Goal: Task Accomplishment & Management: Complete application form

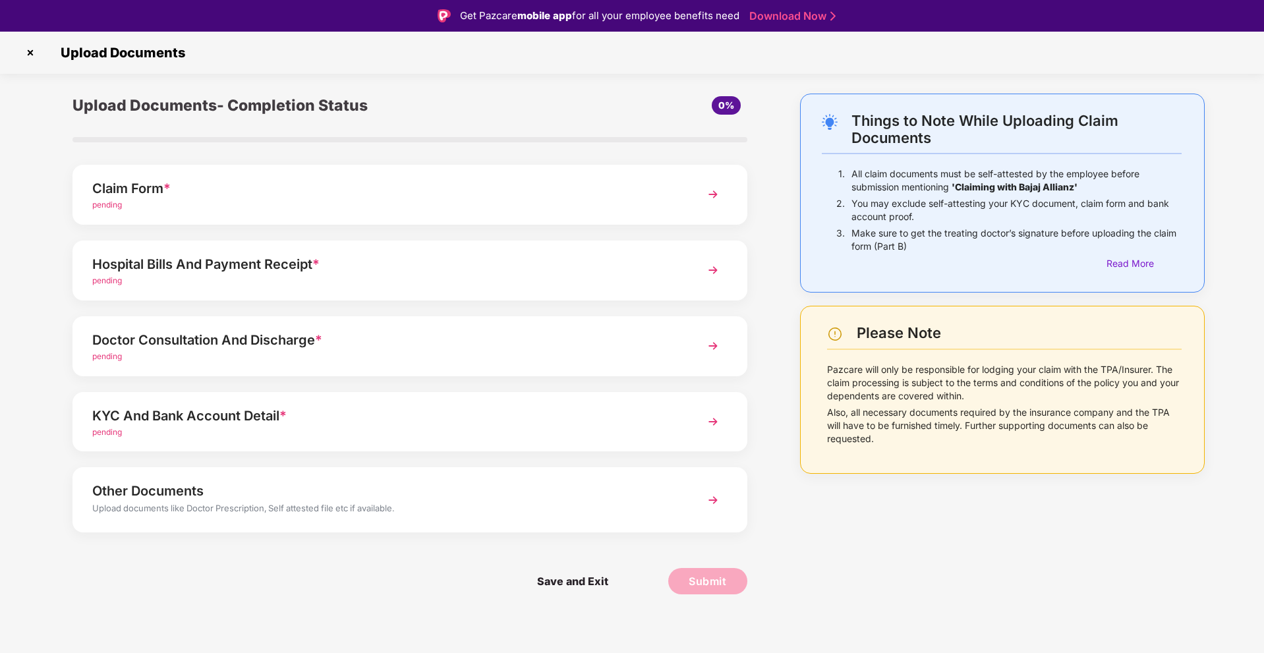
click at [37, 52] on img at bounding box center [30, 52] width 21 height 21
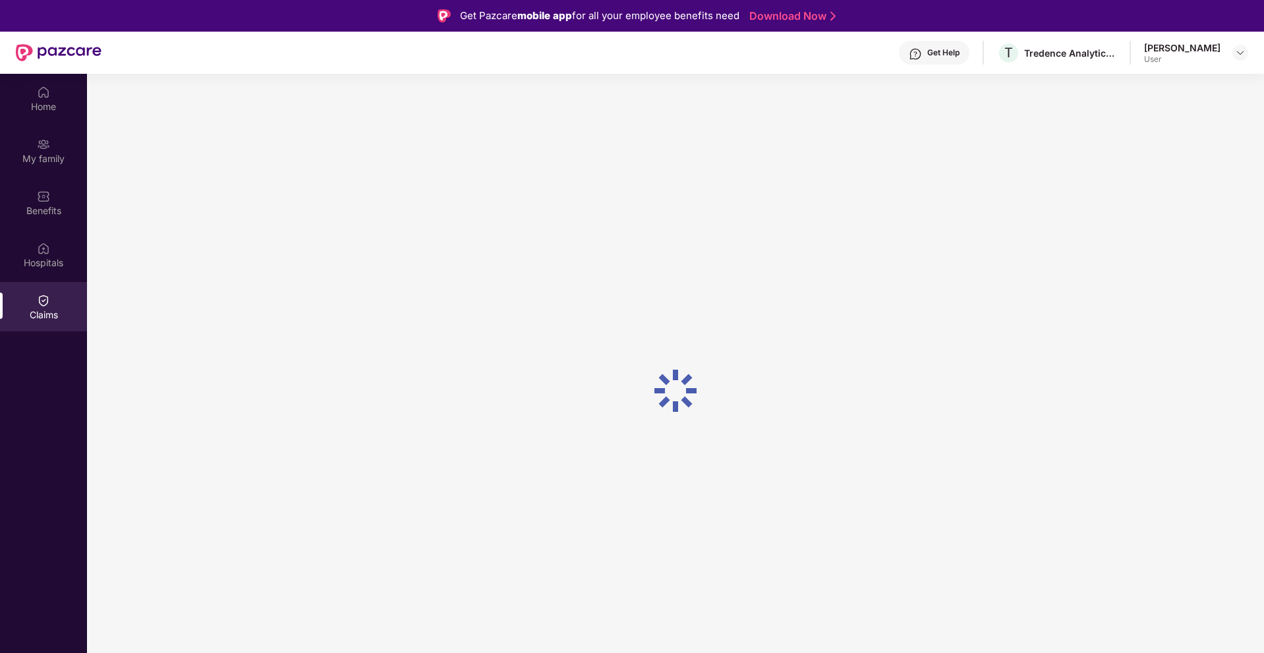
scroll to position [74, 0]
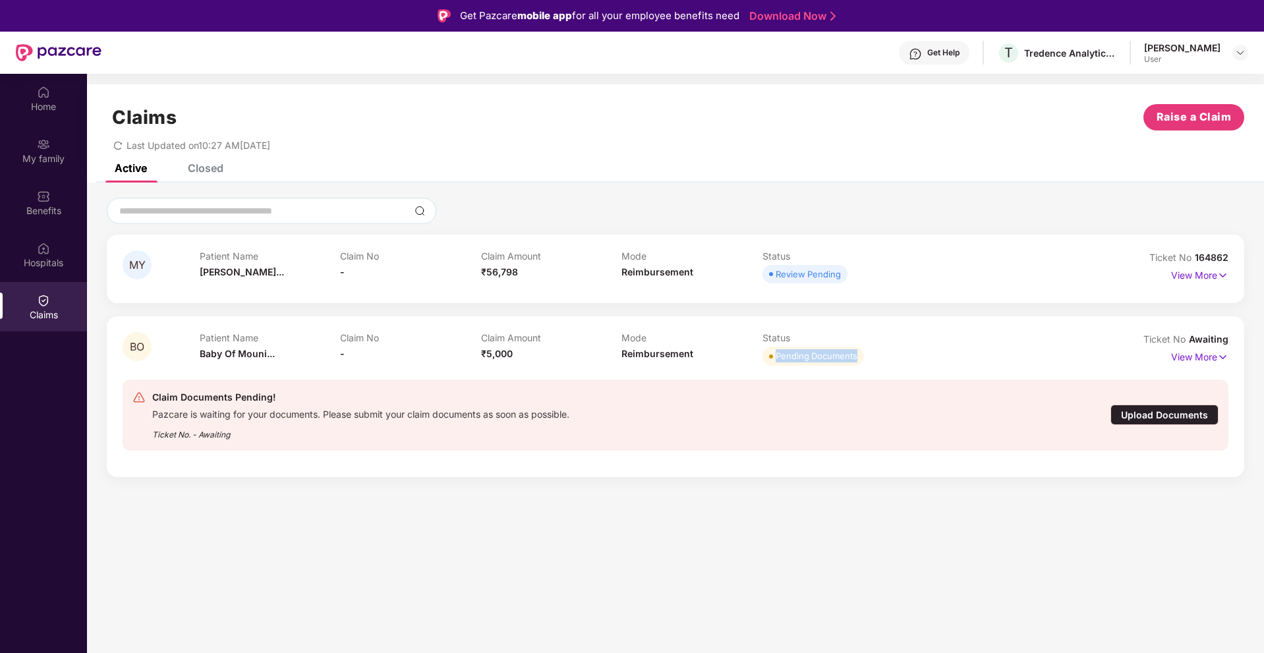
drag, startPoint x: 776, startPoint y: 356, endPoint x: 890, endPoint y: 356, distance: 114.7
click at [890, 356] on div "Pending Documents" at bounding box center [832, 356] width 141 height 18
drag, startPoint x: 152, startPoint y: 397, endPoint x: 319, endPoint y: 393, distance: 166.8
click at [319, 393] on div "Claim Documents Pending!" at bounding box center [360, 397] width 417 height 16
drag, startPoint x: 173, startPoint y: 412, endPoint x: 501, endPoint y: 409, distance: 327.5
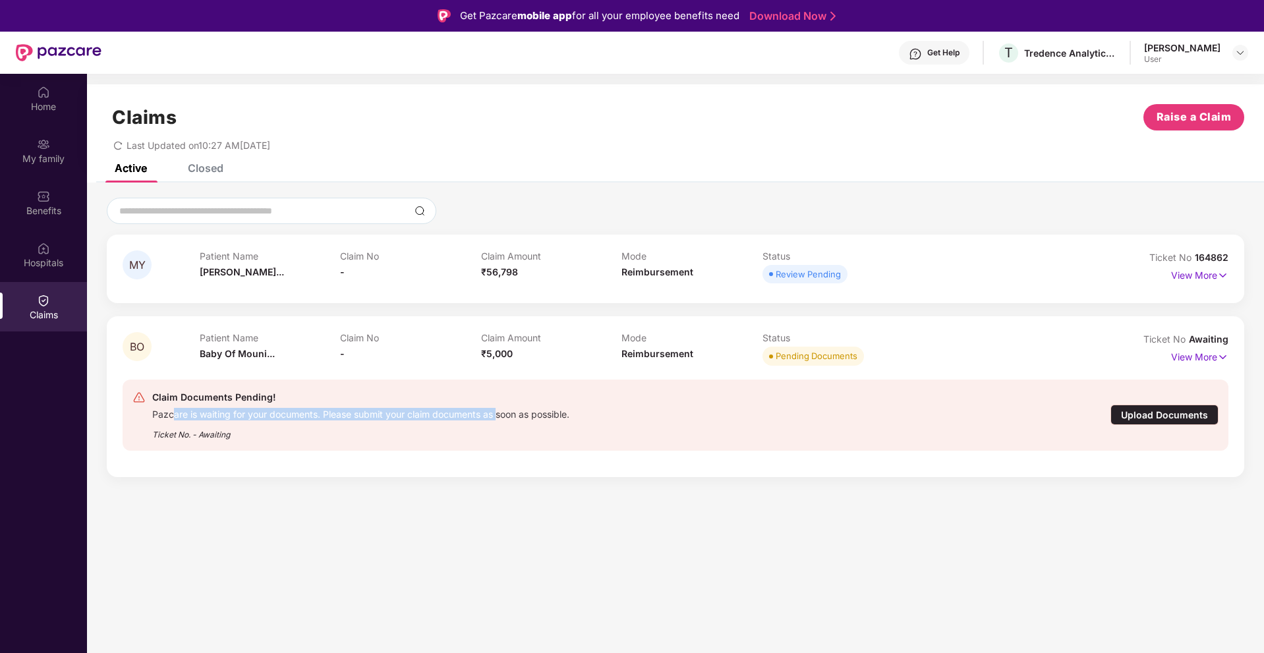
click at [501, 409] on div "Pazcare is waiting for your documents. Please submit your claim documents as so…" at bounding box center [360, 412] width 417 height 15
click at [299, 517] on section "Claims Raise a Claim Last Updated on 10:27 AM, 12 Aug 2025 Active Closed MY Pat…" at bounding box center [675, 400] width 1177 height 653
click at [1203, 279] on p "View More" at bounding box center [1199, 274] width 57 height 18
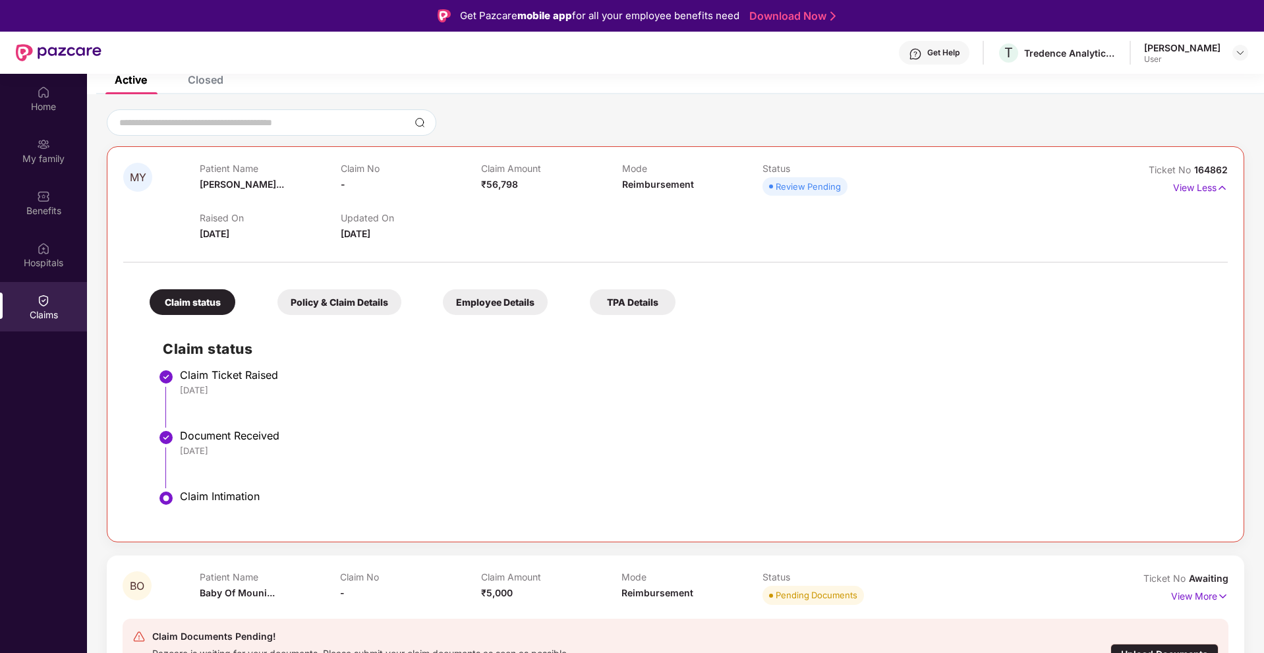
scroll to position [91, 0]
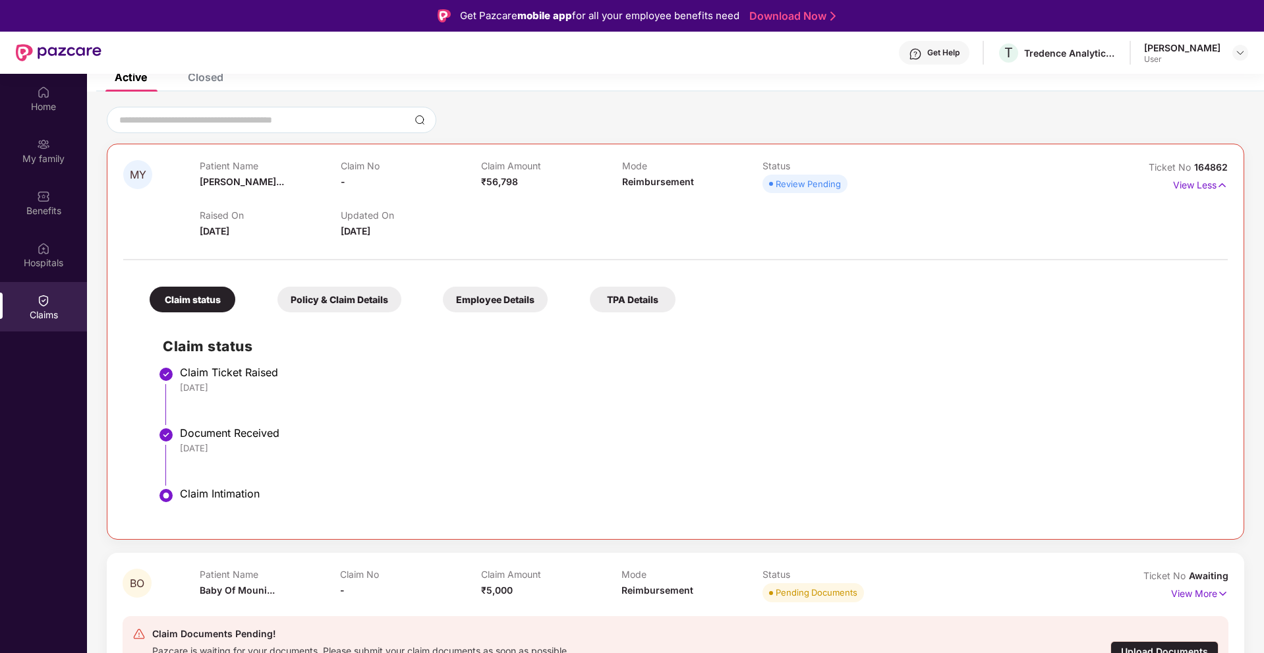
click at [358, 293] on div "Policy & Claim Details" at bounding box center [339, 300] width 124 height 26
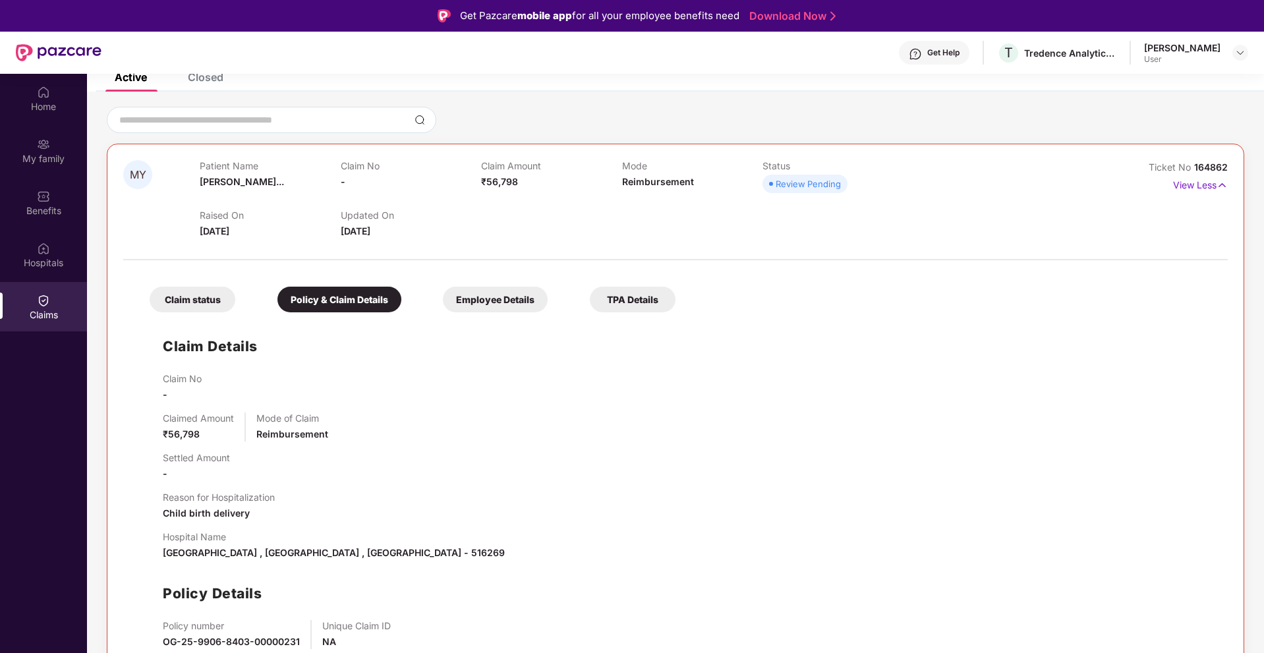
click at [219, 303] on div "Claim status" at bounding box center [193, 300] width 86 height 26
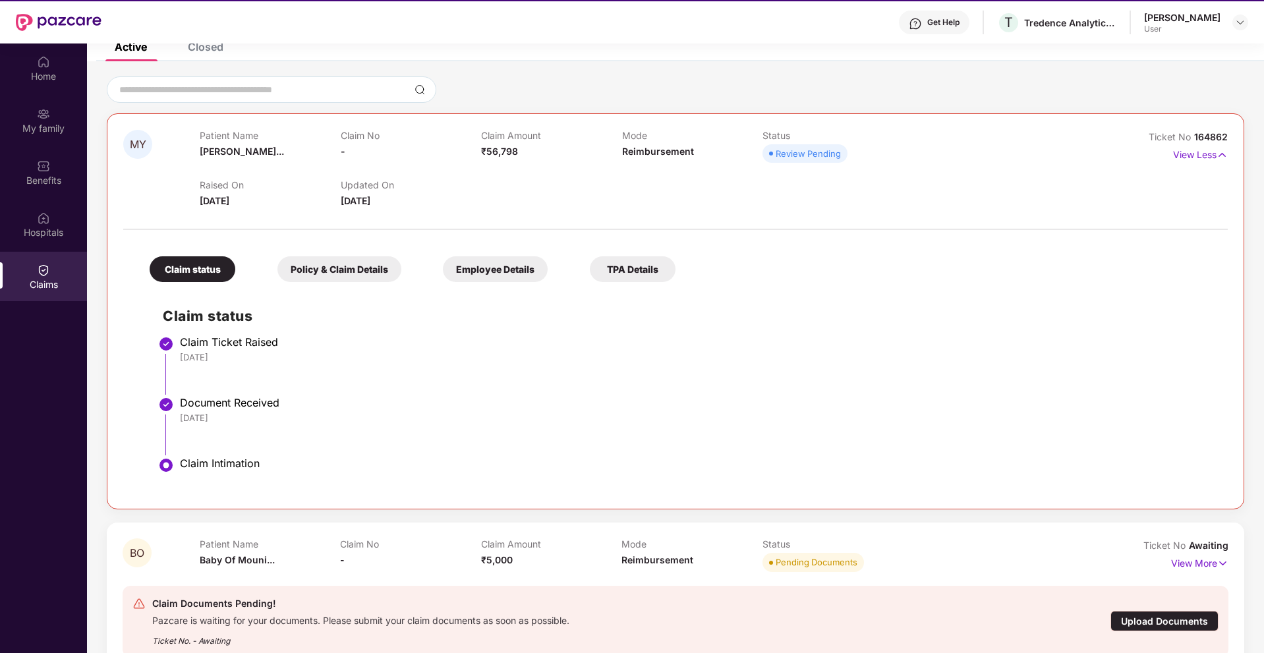
scroll to position [74, 0]
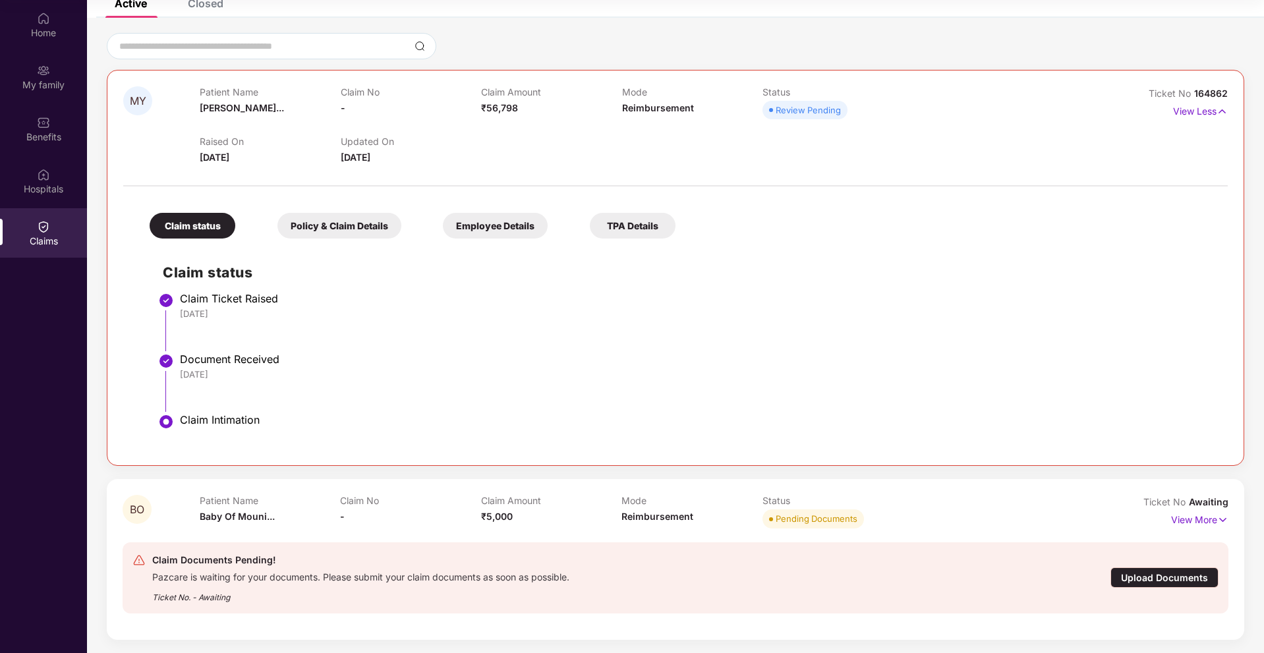
click at [482, 233] on div "Employee Details" at bounding box center [495, 226] width 105 height 26
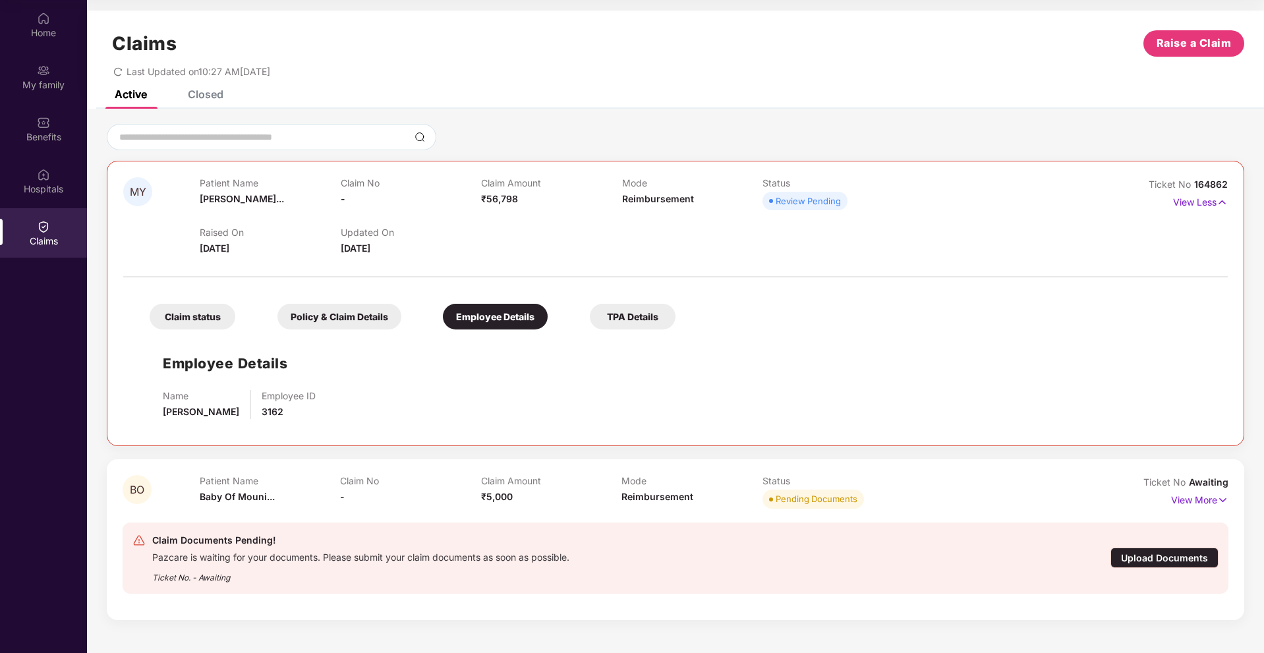
scroll to position [0, 0]
click at [650, 318] on div "TPA Details" at bounding box center [633, 317] width 86 height 26
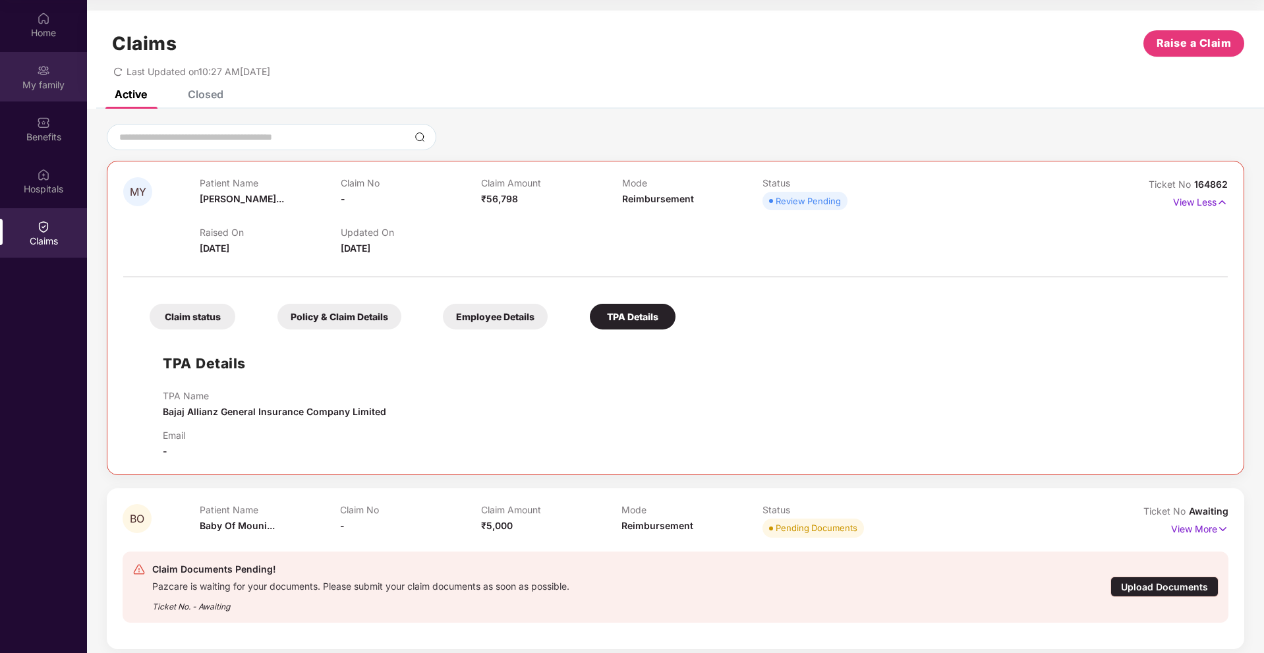
click at [28, 84] on div "My family" at bounding box center [43, 84] width 87 height 13
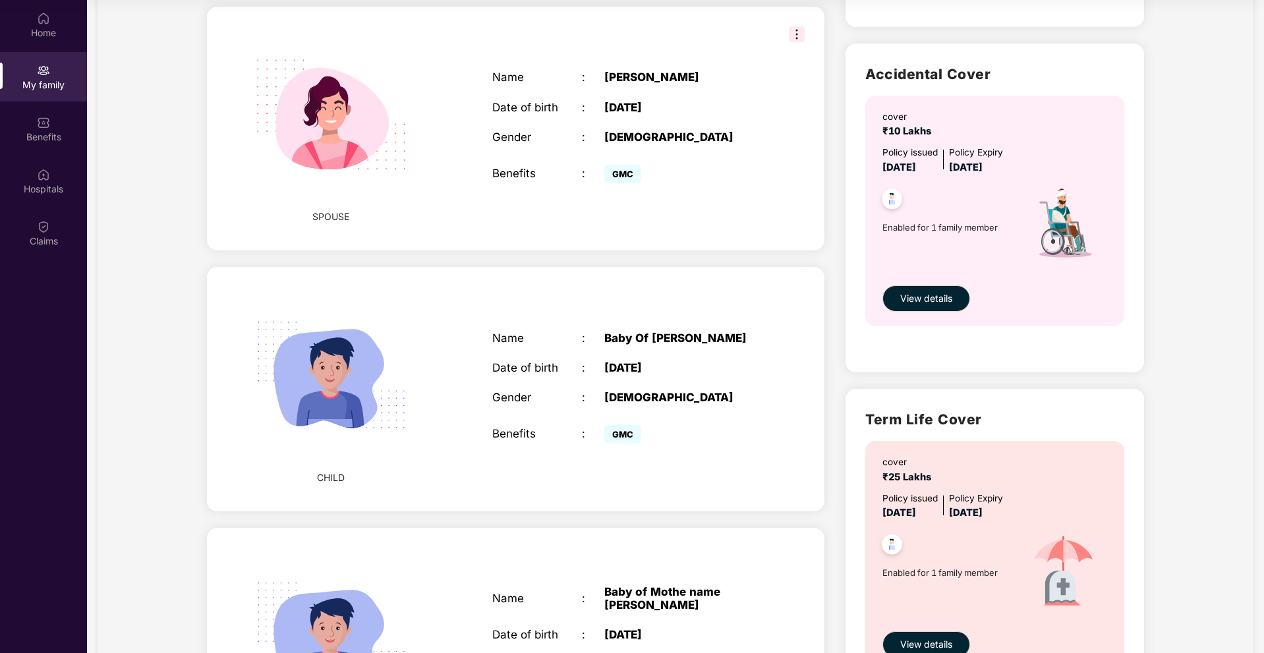
scroll to position [593, 0]
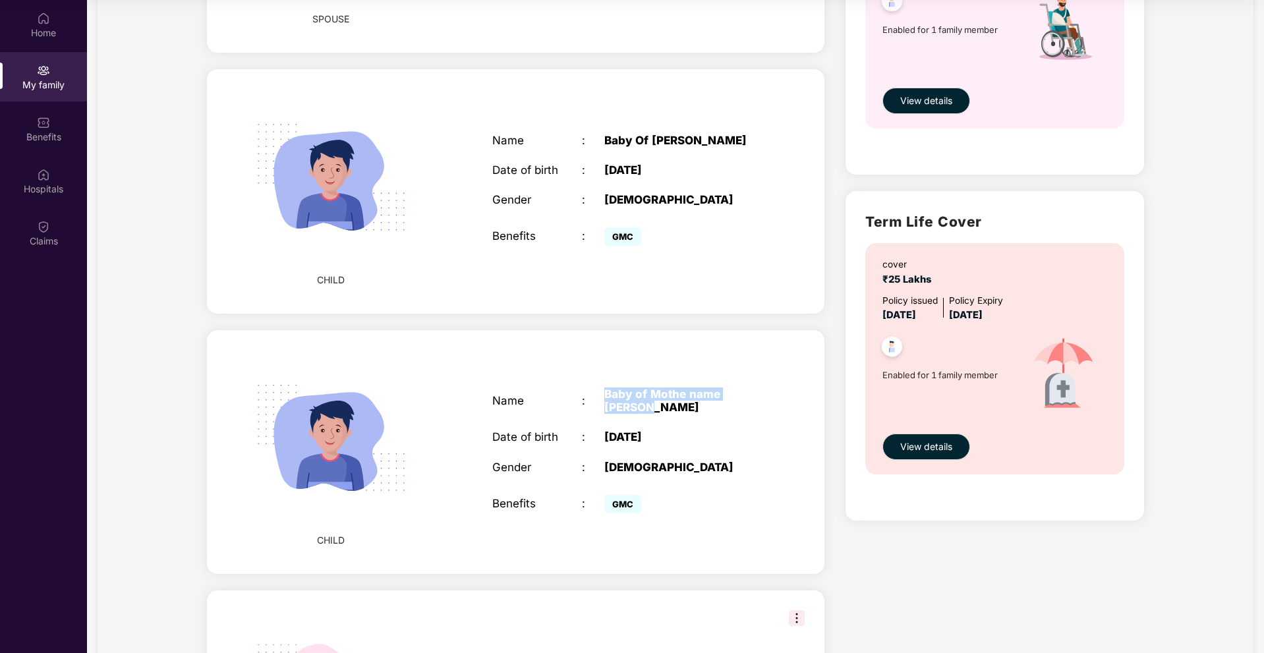
drag, startPoint x: 606, startPoint y: 383, endPoint x: 671, endPoint y: 394, distance: 66.8
click at [671, 394] on div "Baby of Mothe name Mounika" at bounding box center [682, 400] width 157 height 26
click at [499, 461] on div "Gender" at bounding box center [537, 467] width 90 height 13
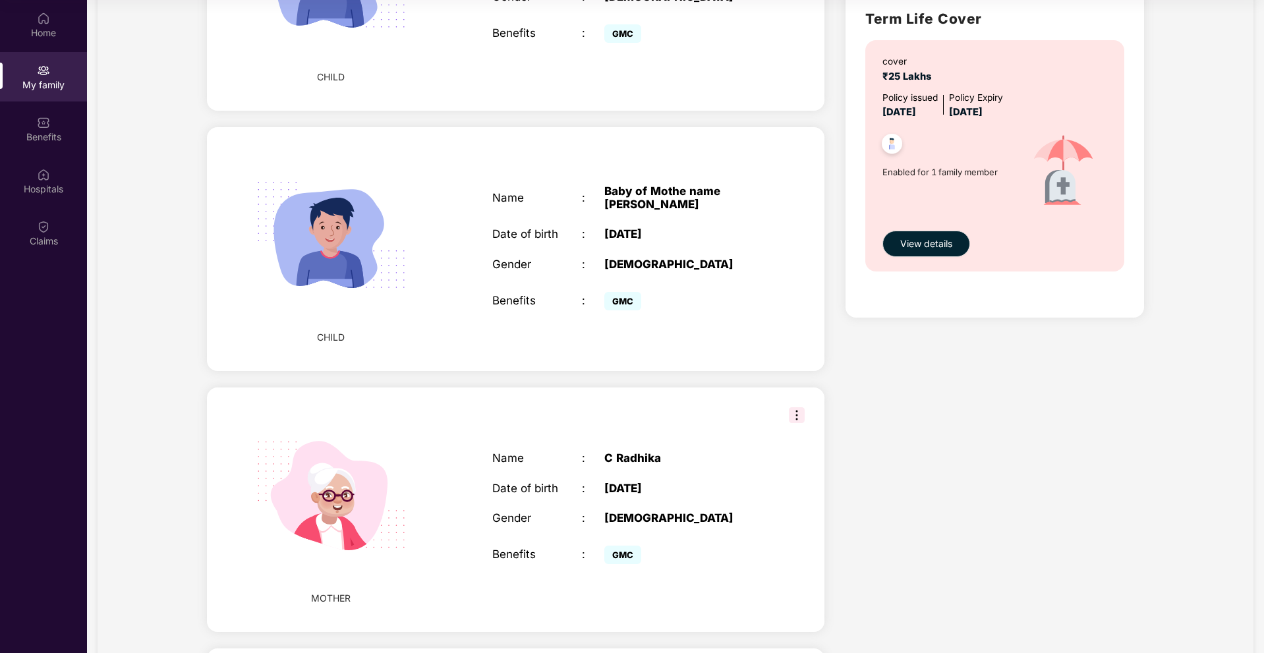
scroll to position [988, 0]
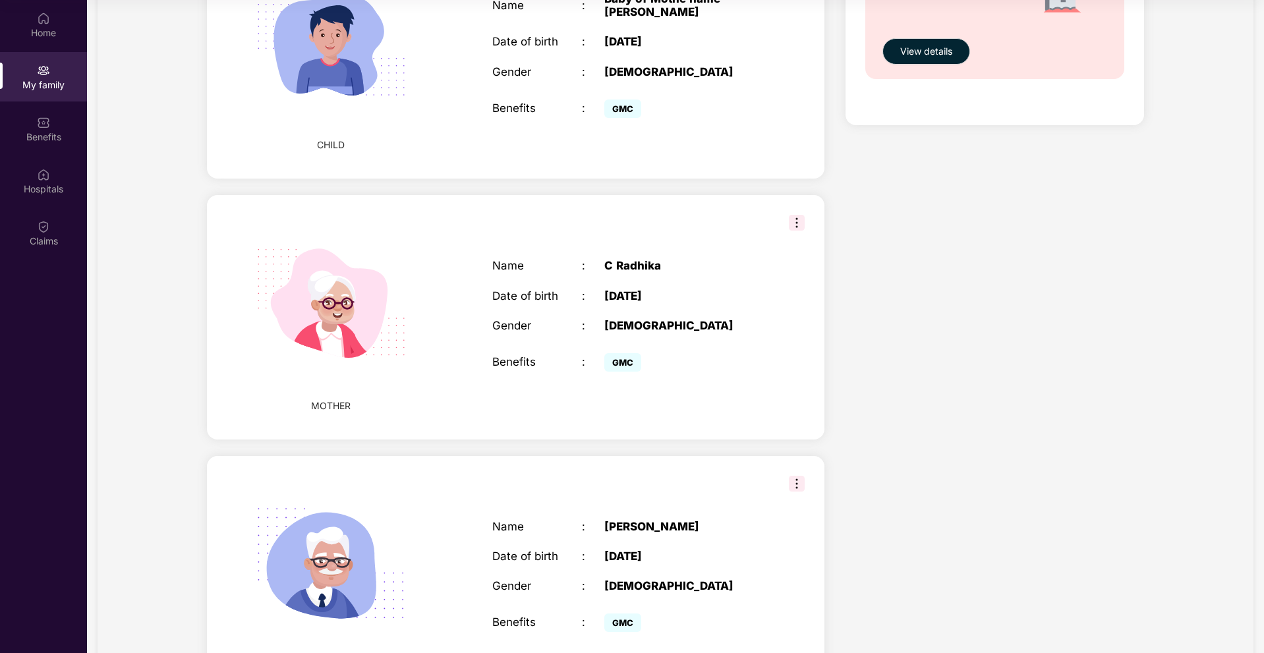
click at [714, 134] on div "CHILD Name : Baby of Mothe name Mounika Date of birth : 02 Aug 2025 Gender : MA…" at bounding box center [515, 57] width 617 height 244
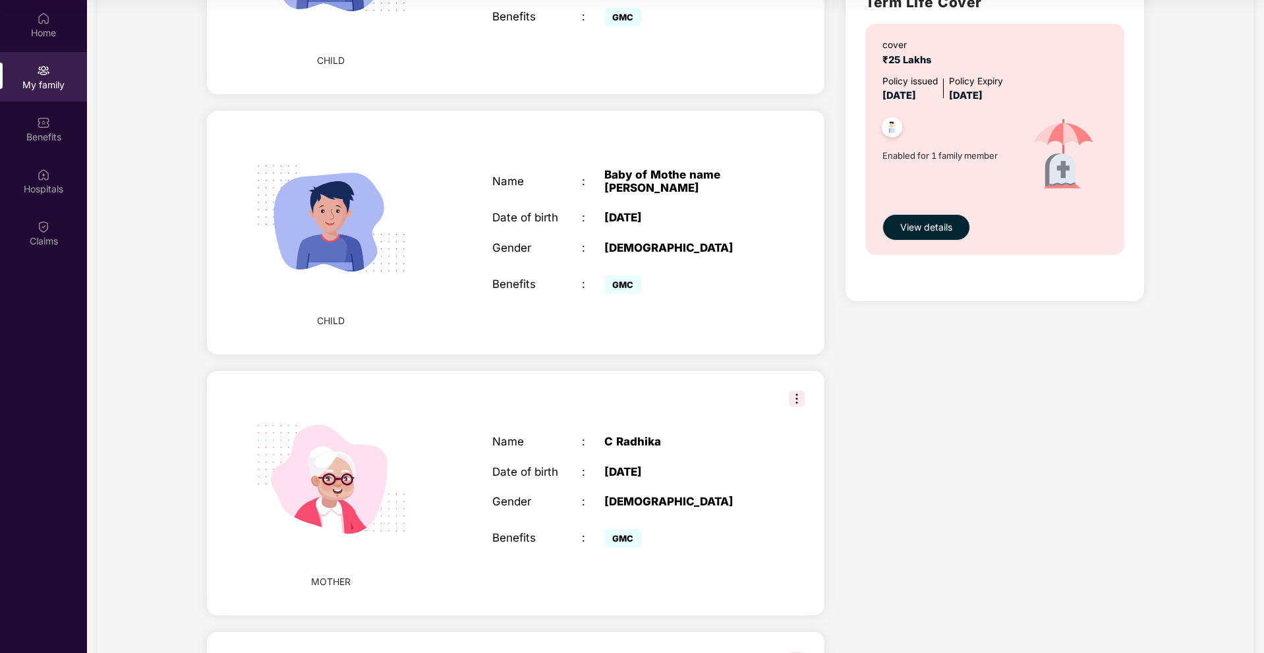
click at [610, 241] on div "MALE" at bounding box center [682, 247] width 157 height 13
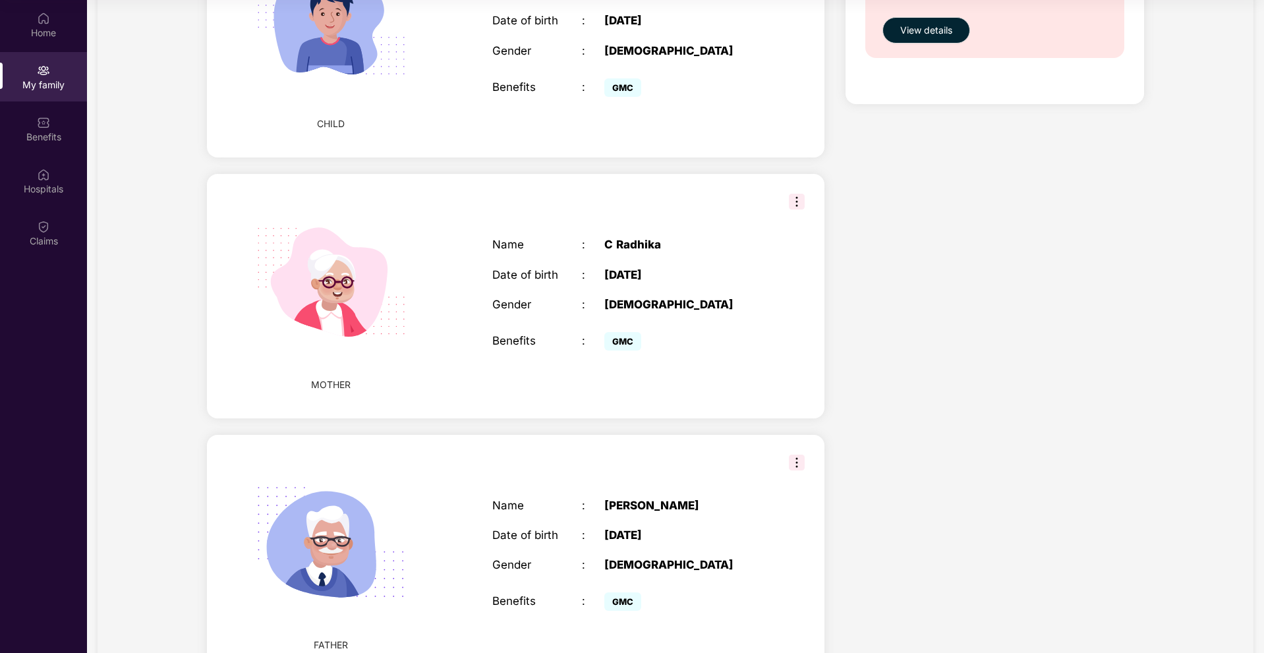
scroll to position [1010, 0]
click at [797, 193] on img at bounding box center [797, 201] width 16 height 16
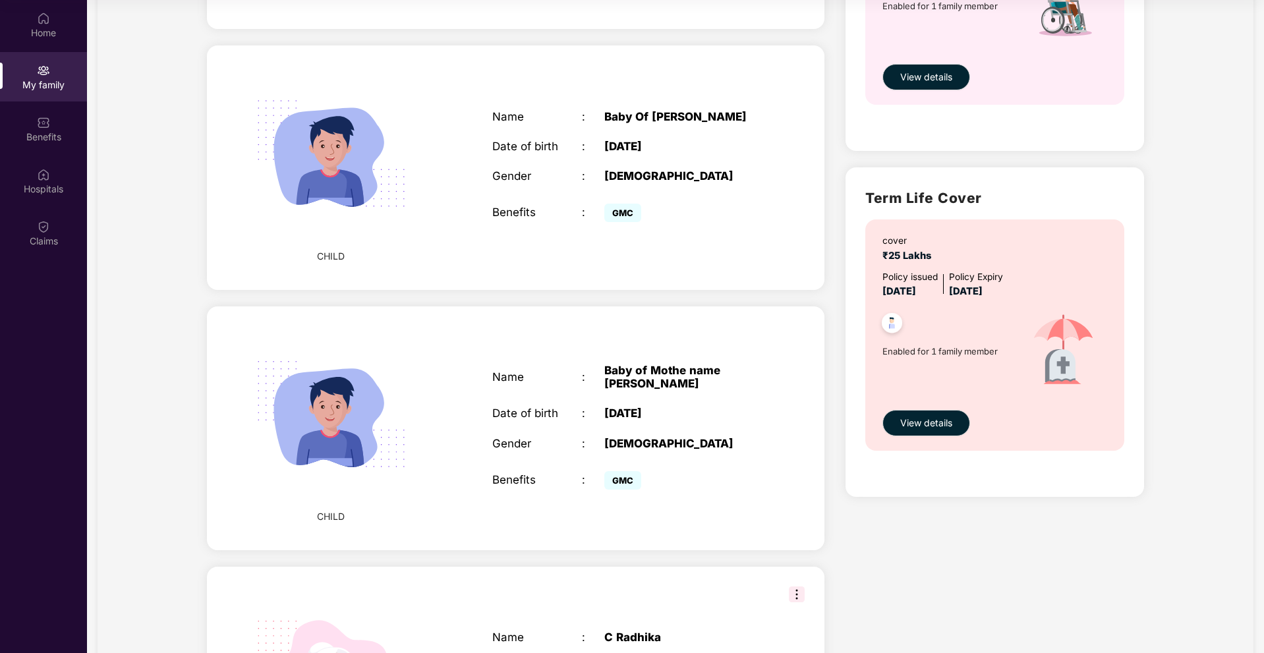
scroll to position [549, 0]
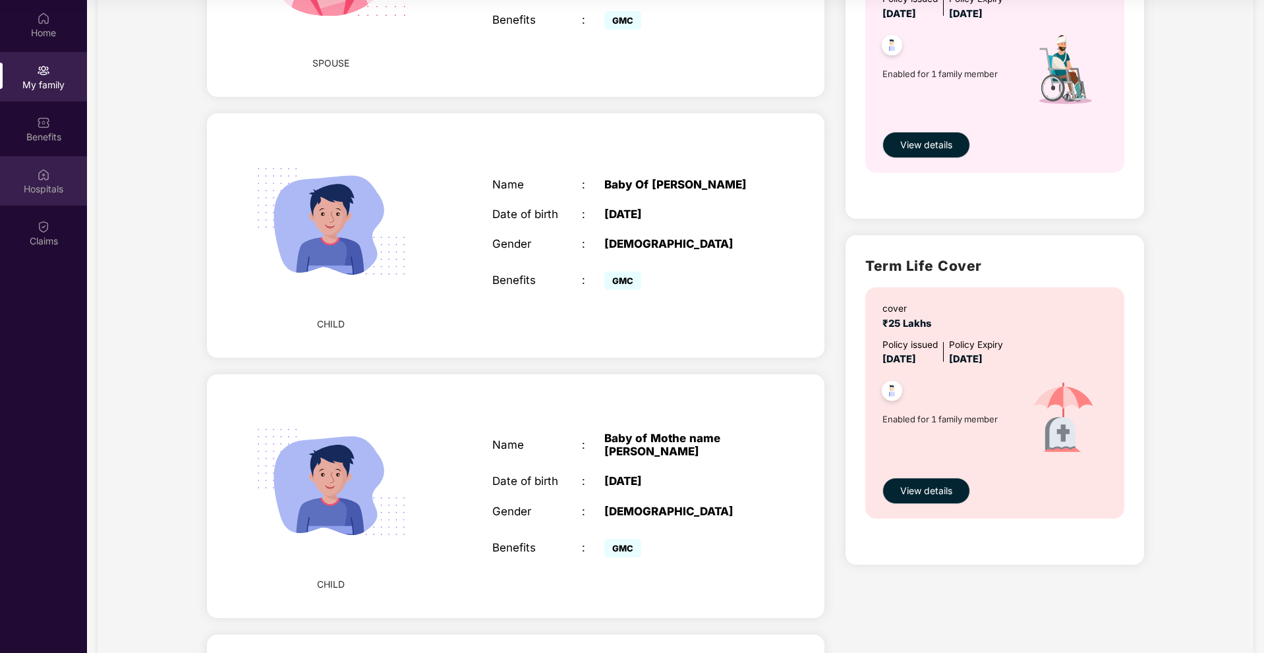
click at [40, 188] on div "Hospitals" at bounding box center [43, 189] width 87 height 13
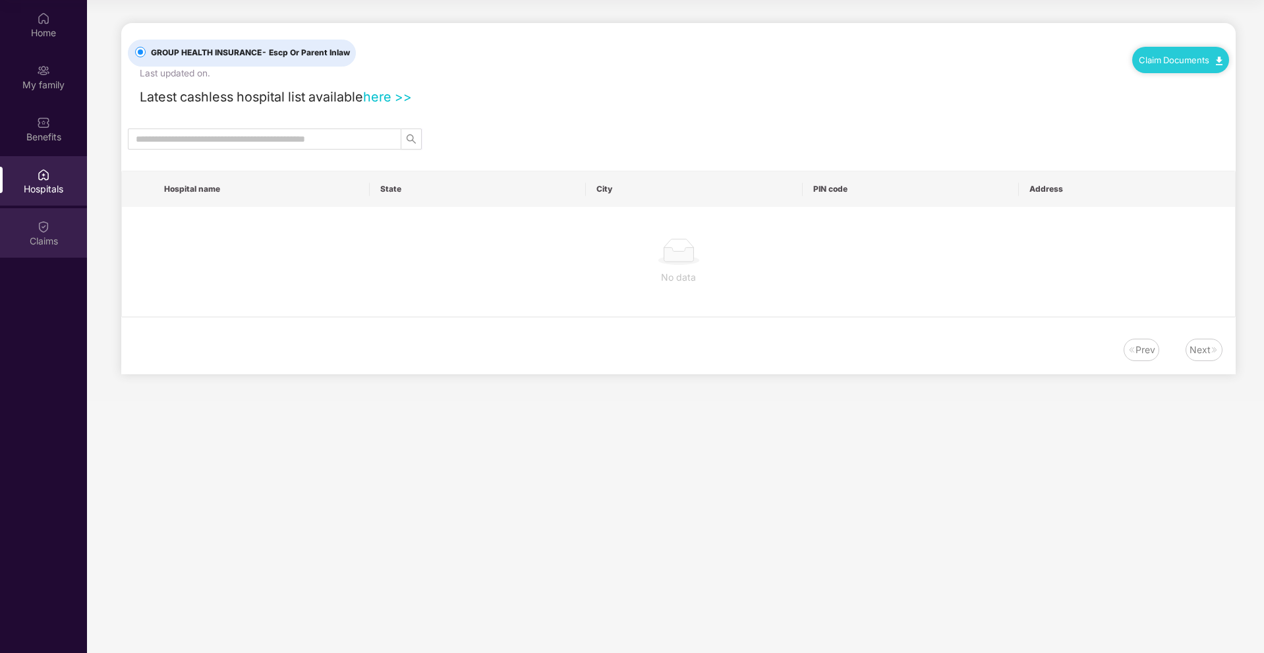
click at [51, 247] on div "Claims" at bounding box center [43, 241] width 87 height 13
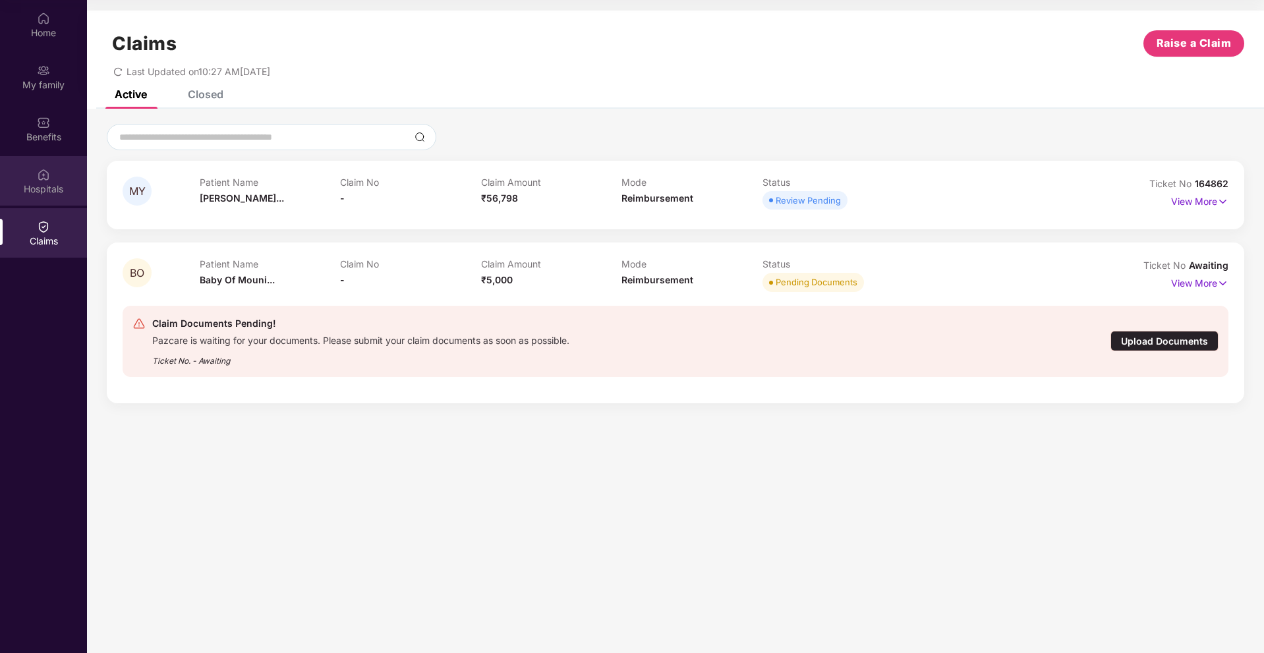
click at [30, 191] on div "Hospitals" at bounding box center [43, 189] width 87 height 13
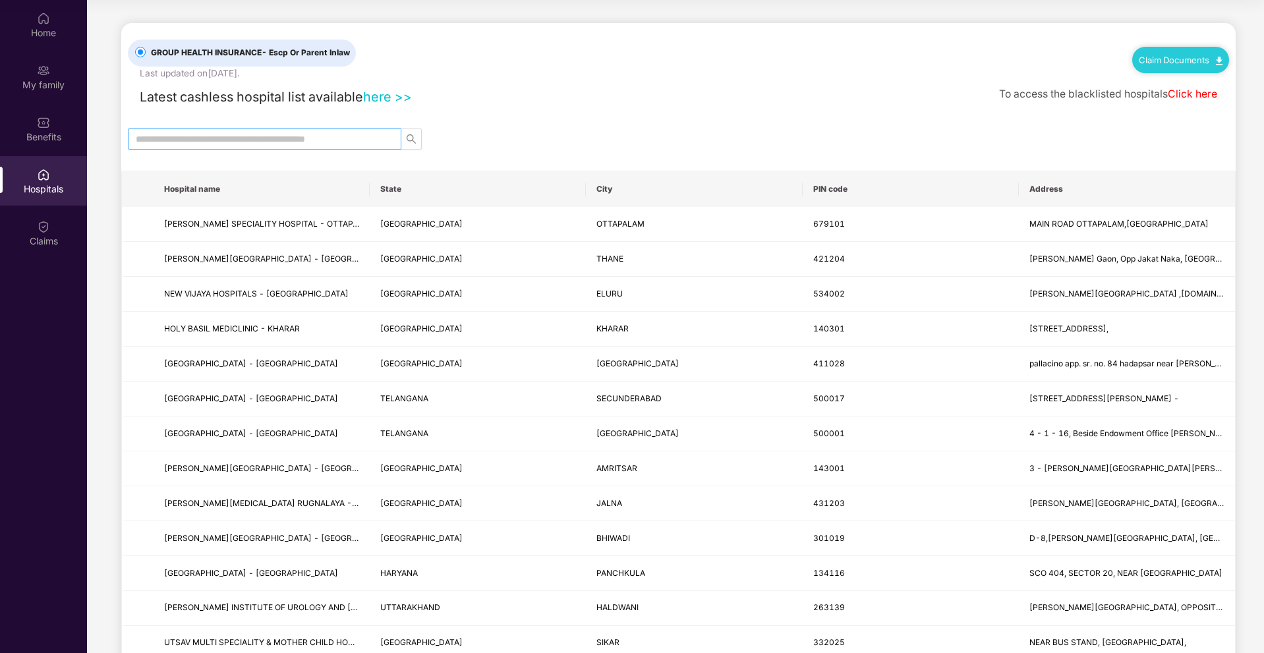
click at [187, 143] on input "text" at bounding box center [259, 139] width 247 height 14
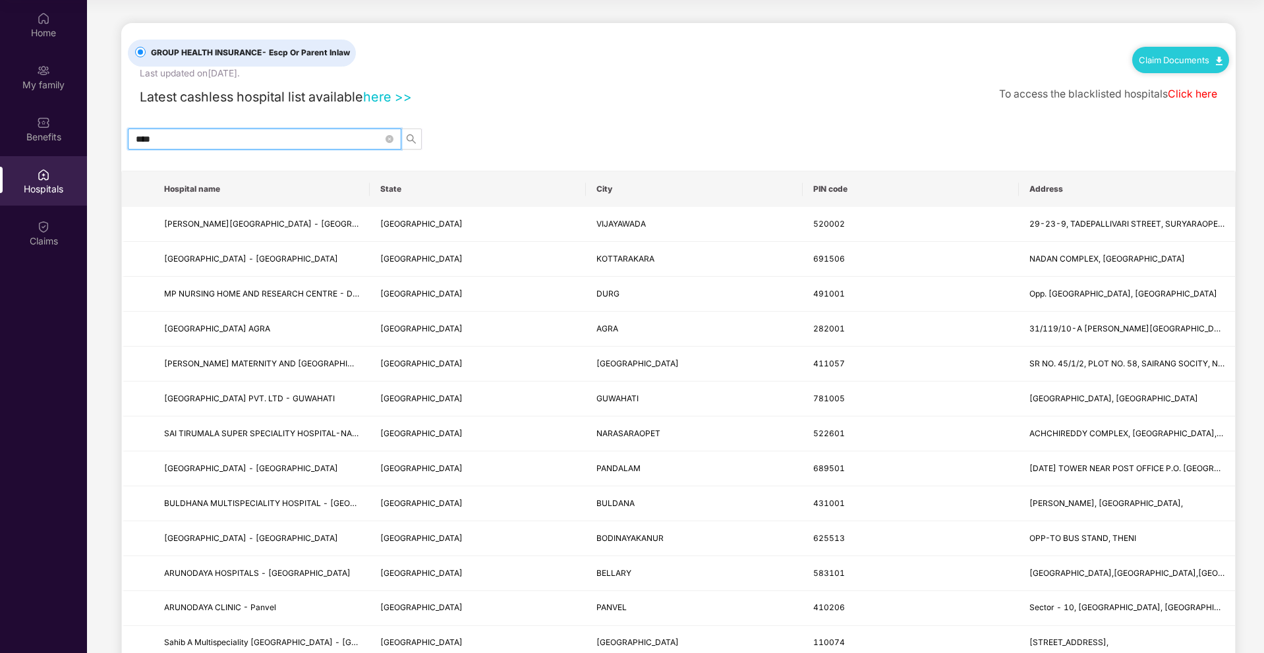
drag, startPoint x: 187, startPoint y: 140, endPoint x: 115, endPoint y: 136, distance: 72.0
type input "********"
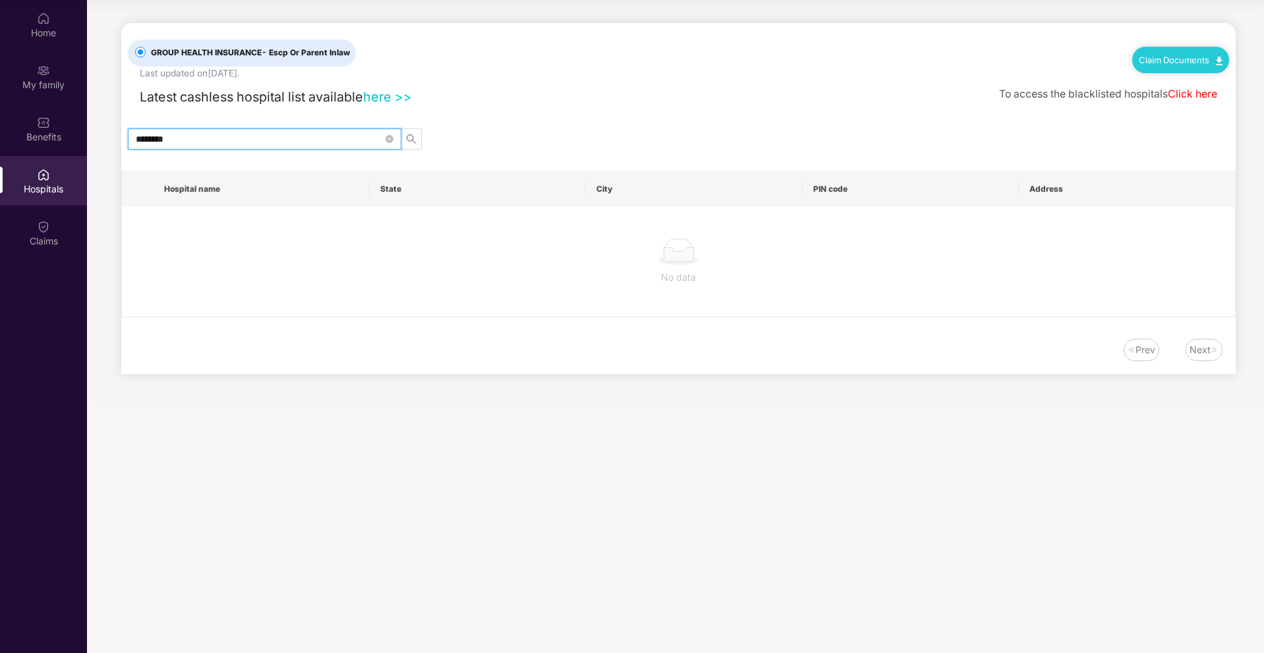
click at [1196, 92] on link "Click here" at bounding box center [1192, 94] width 49 height 13
click at [46, 42] on div "Home" at bounding box center [43, 24] width 87 height 49
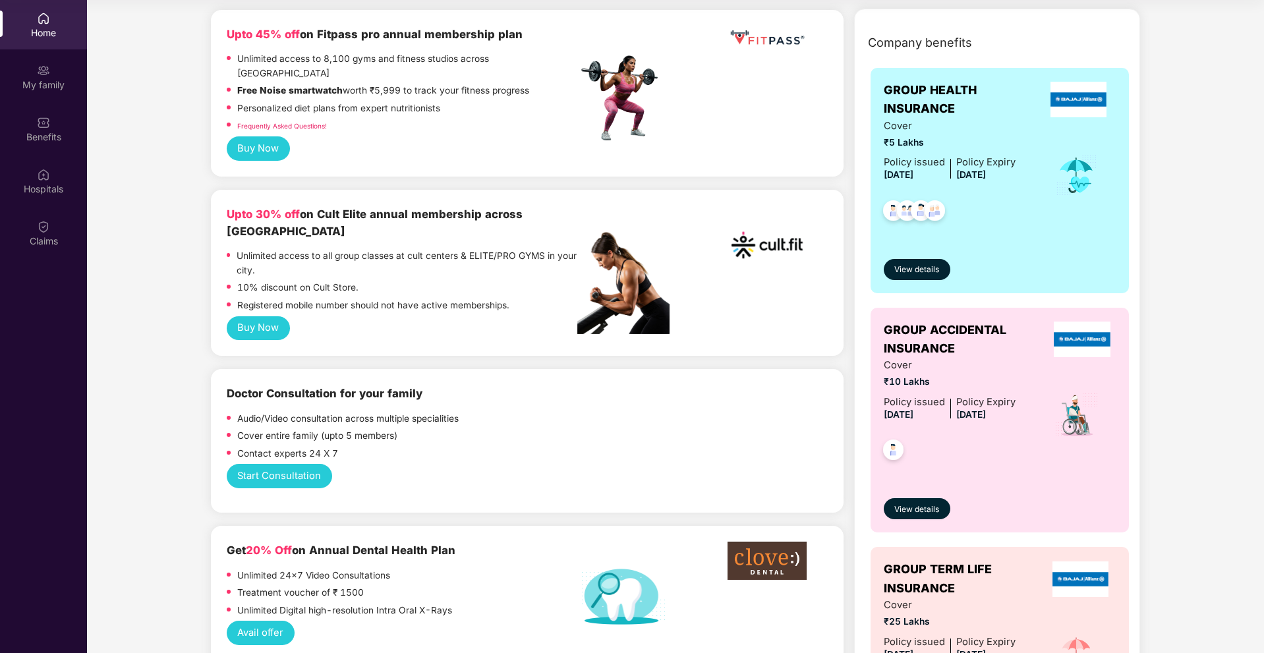
scroll to position [264, 0]
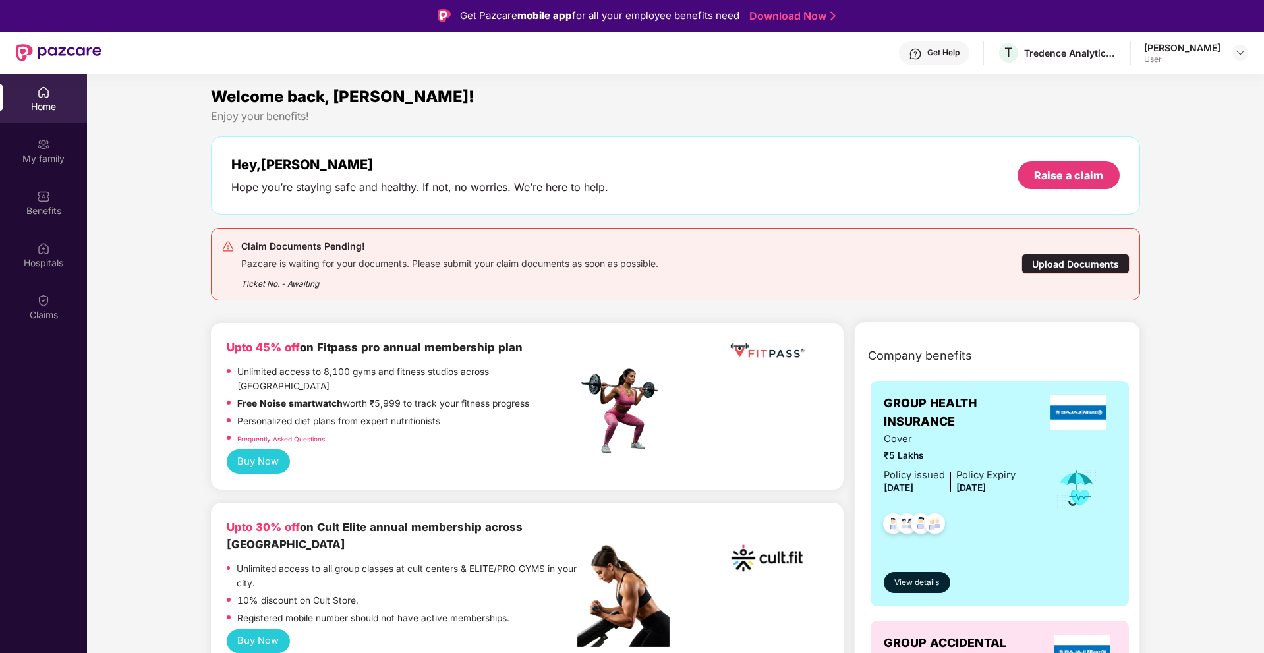
scroll to position [74, 0]
